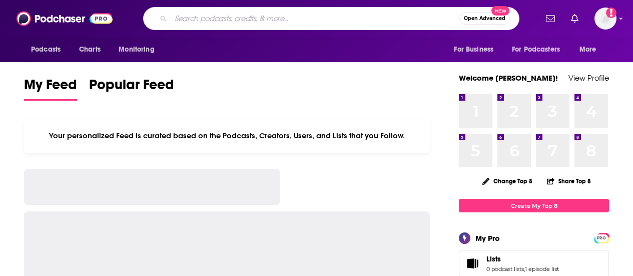
click at [304, 22] on input "Search podcasts, credits, & more..." at bounding box center [315, 19] width 289 height 16
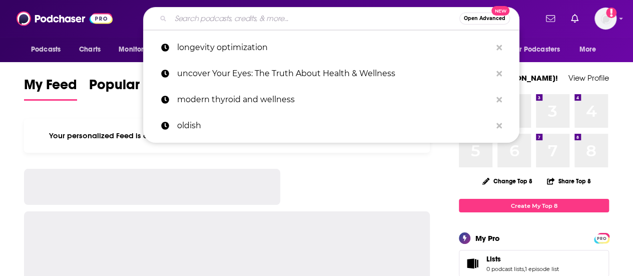
type input "a"
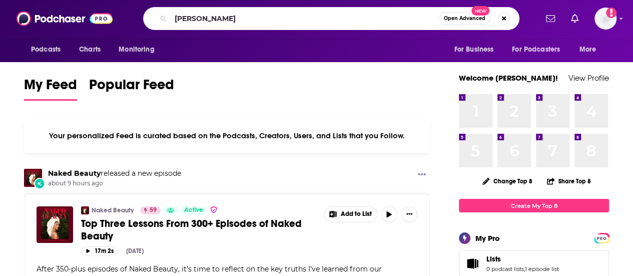
type input "[PERSON_NAME]"
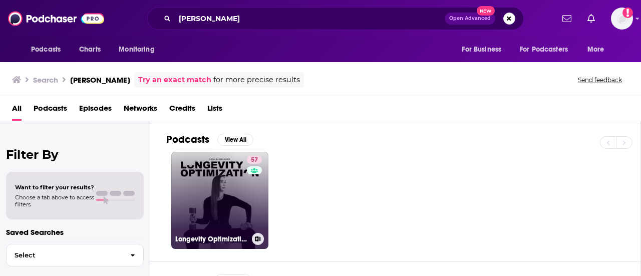
click at [211, 182] on link "57 Longevity Optimization with [PERSON_NAME]" at bounding box center [219, 200] width 97 height 97
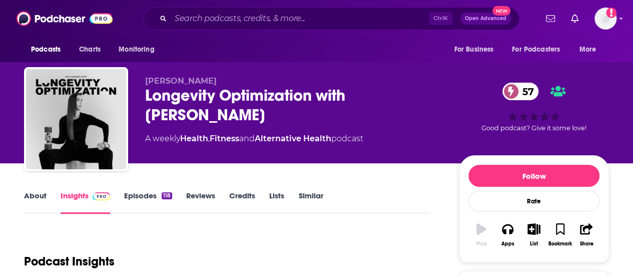
click at [216, 115] on div "Longevity Optimization with [PERSON_NAME] 57" at bounding box center [294, 105] width 298 height 39
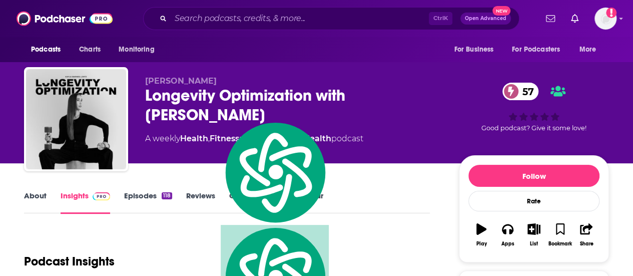
click at [216, 115] on div "Longevity Optimization with [PERSON_NAME] 57" at bounding box center [294, 105] width 298 height 39
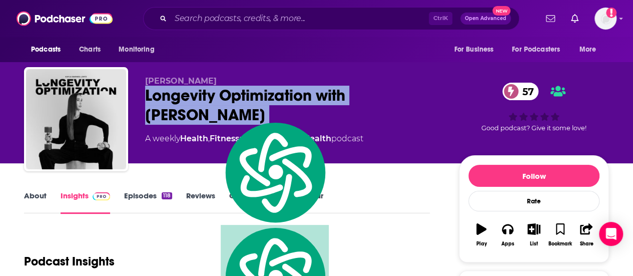
click at [196, 115] on div "Longevity Optimization with [PERSON_NAME] 57" at bounding box center [294, 105] width 298 height 39
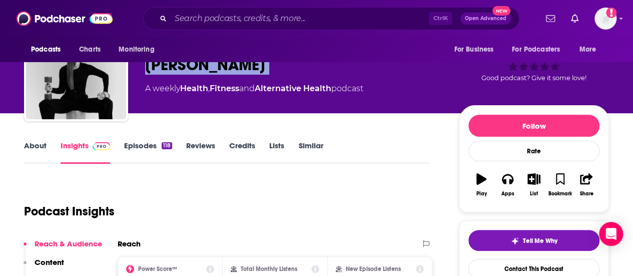
scroll to position [200, 0]
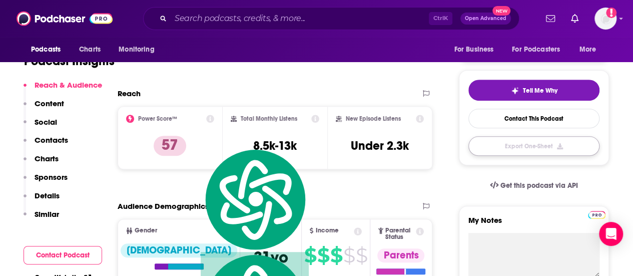
click at [514, 152] on button "Export One-Sheet" at bounding box center [534, 146] width 131 height 20
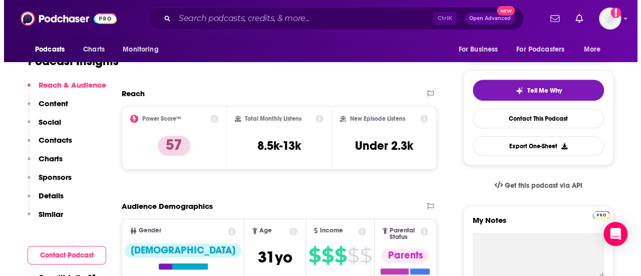
scroll to position [0, 0]
